Goal: Navigation & Orientation: Find specific page/section

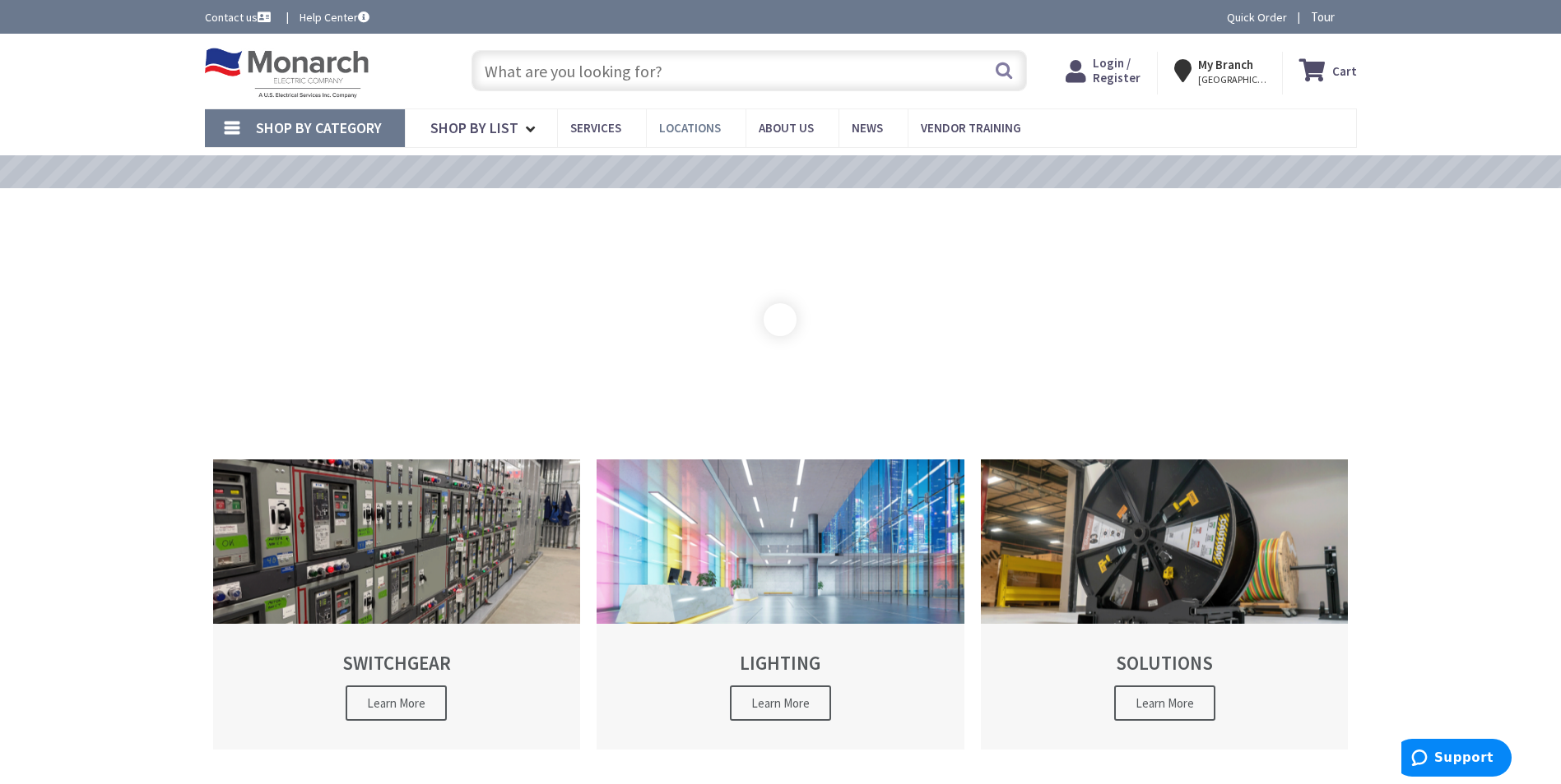
click at [685, 129] on span "Locations" at bounding box center [690, 128] width 61 height 16
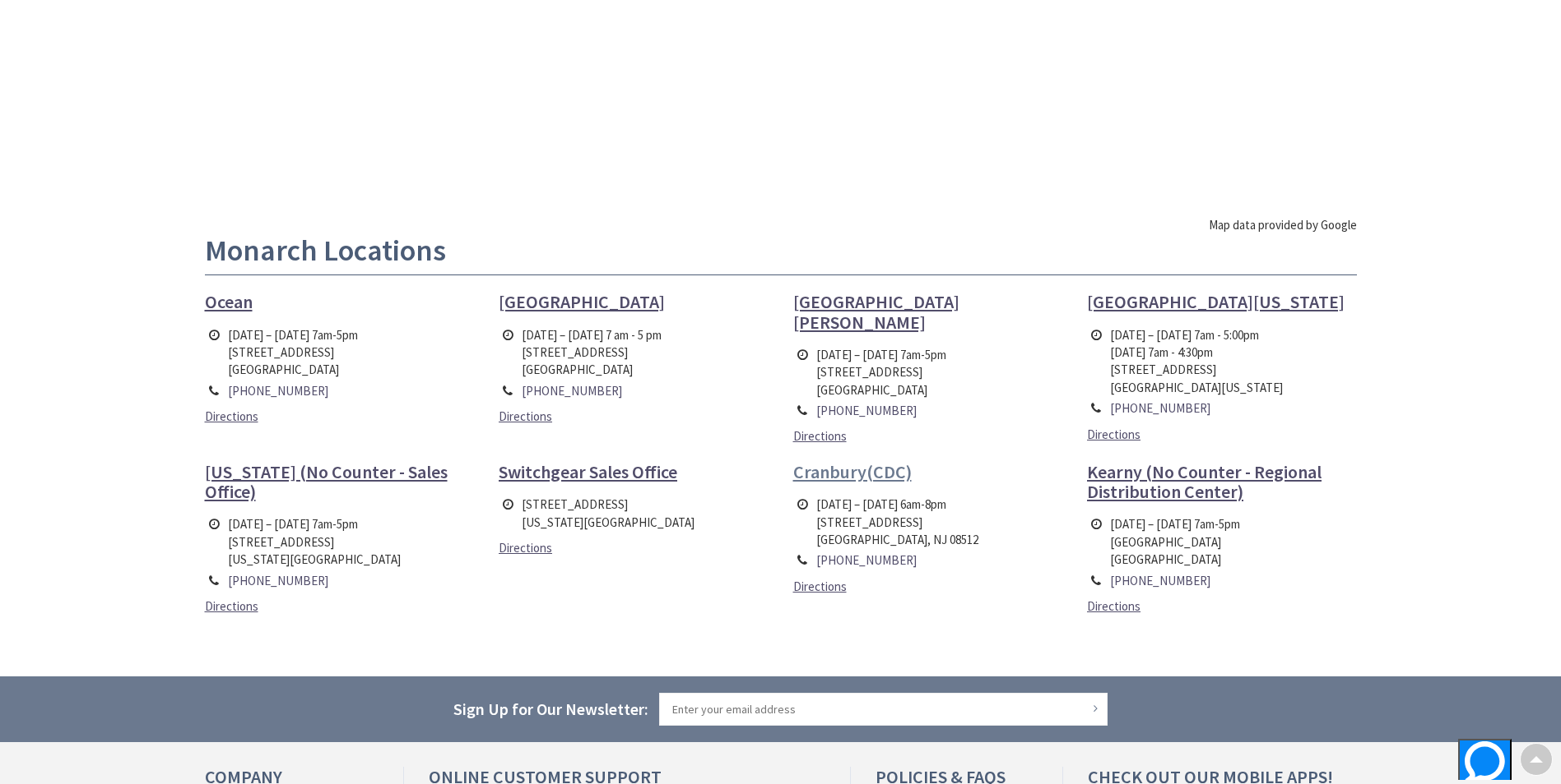
scroll to position [411, 0]
